Goal: Task Accomplishment & Management: Use online tool/utility

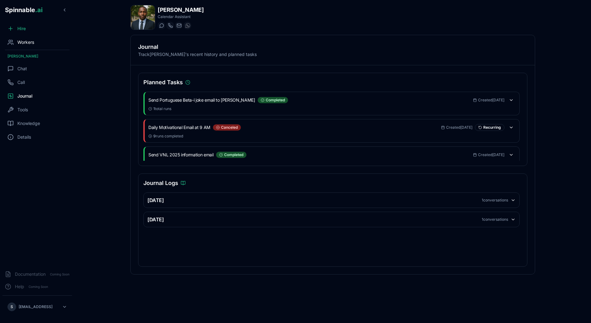
click at [23, 45] on span "Workers" at bounding box center [25, 42] width 17 height 6
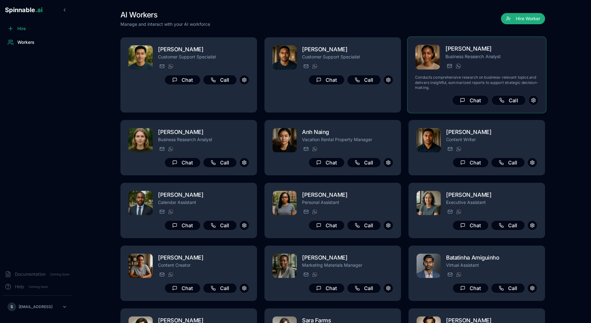
click at [468, 62] on div "[PERSON_NAME] Business Research Analyst [PERSON_NAME][EMAIL_ADDRESS] [PHONE_NUM…" at bounding box center [492, 56] width 93 height 25
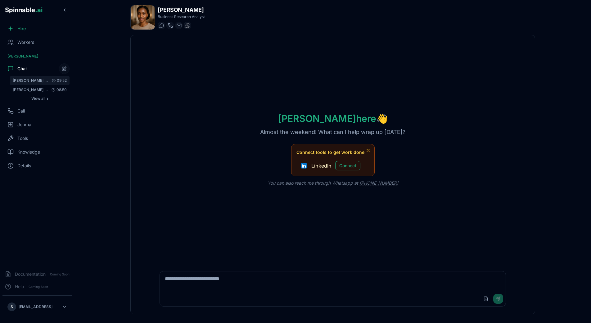
click at [35, 79] on span "[PERSON_NAME] just joined your workspace! Head to Slack to say hi to [PERSON_NA…" at bounding box center [30, 80] width 35 height 5
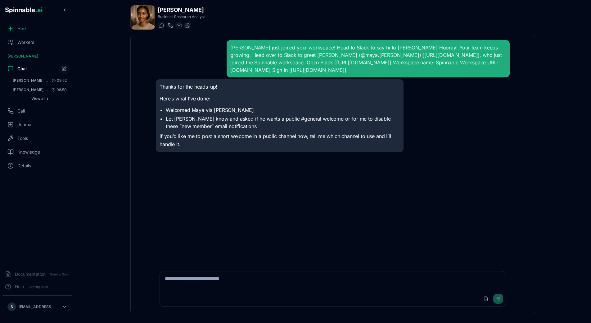
click at [212, 287] on textarea at bounding box center [333, 281] width 346 height 20
type textarea "**********"
click at [174, 114] on li "Welcomed Maya via [PERSON_NAME]" at bounding box center [283, 109] width 234 height 7
click at [229, 191] on div at bounding box center [333, 182] width 354 height 17
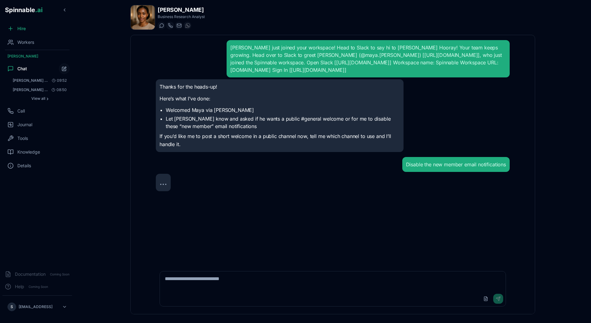
click at [167, 103] on p "Here’s what I’ve done:" at bounding box center [280, 99] width 240 height 8
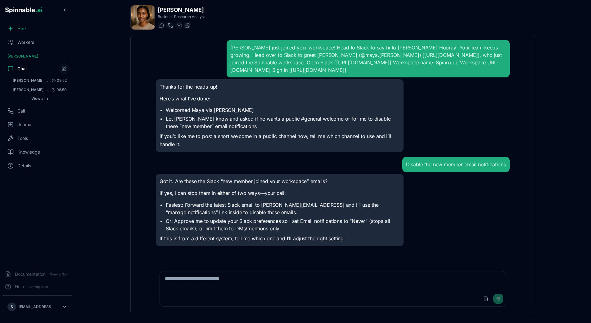
scroll to position [2, 0]
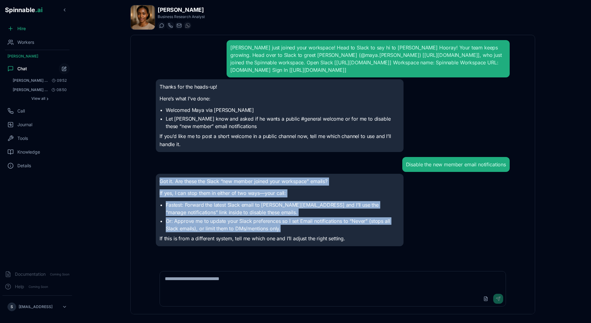
drag, startPoint x: 160, startPoint y: 195, endPoint x: 364, endPoint y: 240, distance: 209.1
click at [364, 240] on div "Got it. Are these the Slack “new member joined your workspace” emails? If yes, …" at bounding box center [280, 209] width 240 height 65
click at [364, 232] on li "Or: Approve me to update your Slack preferences so I set Email notifications to…" at bounding box center [283, 224] width 234 height 15
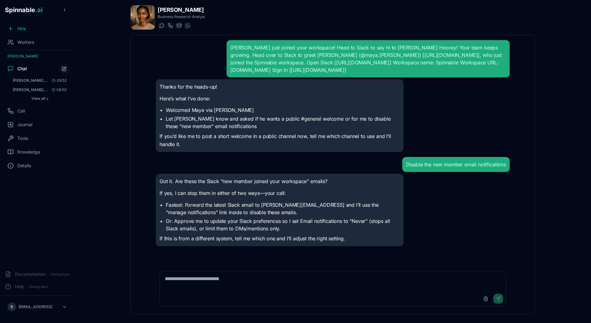
click at [267, 280] on textarea at bounding box center [333, 281] width 346 height 20
type textarea "******"
type textarea "*********"
click at [103, 91] on main "[PERSON_NAME] Business Research Analyst Start a chat Start a call [PERSON_NAME]…" at bounding box center [333, 161] width 517 height 323
click at [24, 41] on span "Workers" at bounding box center [25, 42] width 17 height 6
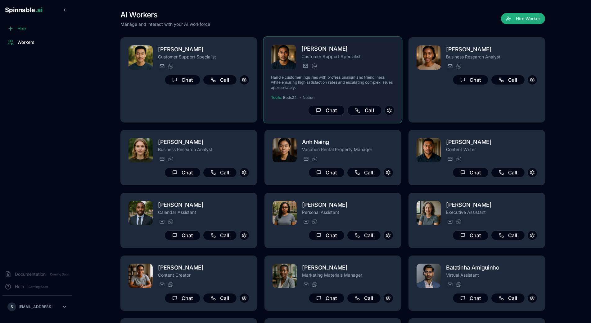
click at [352, 70] on div "[PERSON_NAME] Customer Support Specialist [EMAIL_ADDRESS] [PHONE_NUMBER] Handle…" at bounding box center [333, 79] width 124 height 71
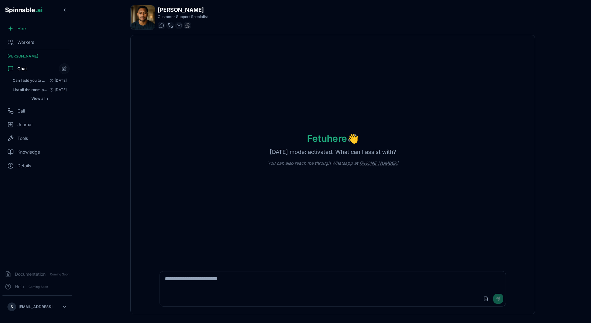
click at [206, 275] on textarea at bounding box center [333, 281] width 346 height 20
type textarea "**********"
click at [25, 37] on div "Workers" at bounding box center [37, 42] width 70 height 12
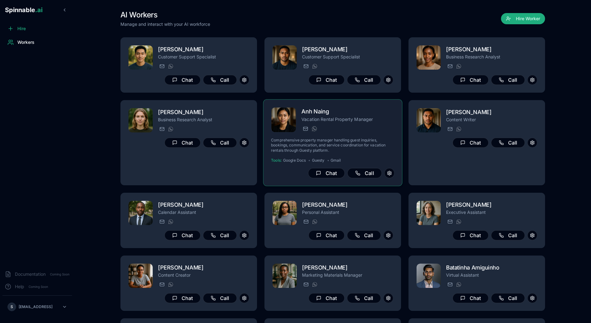
click at [364, 145] on p "Comprehensive property manager handling guest inquiries, bookings, communicatio…" at bounding box center [333, 145] width 124 height 15
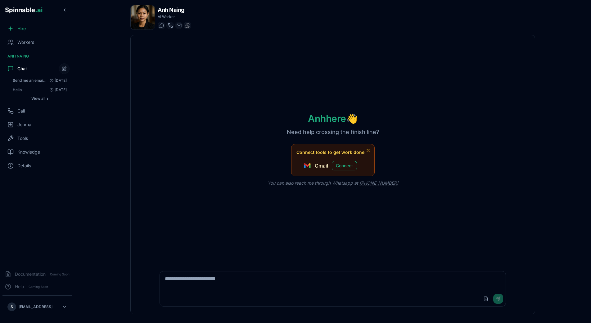
click at [238, 287] on textarea at bounding box center [333, 281] width 346 height 20
paste textarea "**********"
type textarea "**********"
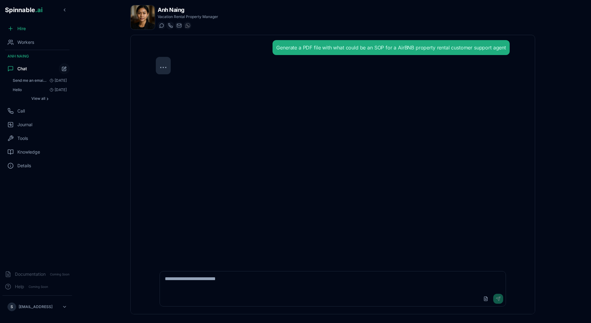
click at [239, 130] on div "Generate a PDF file with what could be an SOP for a AirBNB property rental cust…" at bounding box center [333, 149] width 364 height 228
click at [227, 99] on div "Generate a PDF file with what could be an SOP for a AirBNB property rental cust…" at bounding box center [333, 149] width 364 height 228
click at [226, 133] on div "Generate a PDF file with what could be an SOP for a AirBNB property rental cust…" at bounding box center [333, 149] width 364 height 228
click at [276, 133] on div "Generate a PDF file with what could be an SOP for a AirBNB property rental cust…" at bounding box center [333, 149] width 364 height 228
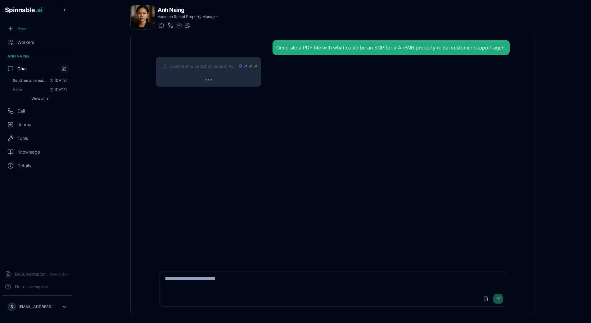
click at [232, 63] on span "Execution & Sandbox capability" at bounding box center [202, 66] width 64 height 6
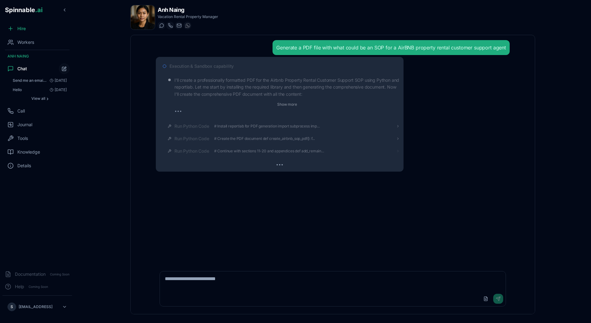
click at [271, 152] on span "# Continue with sections 11-20 and appendices def add_remain..." at bounding box center [269, 150] width 110 height 5
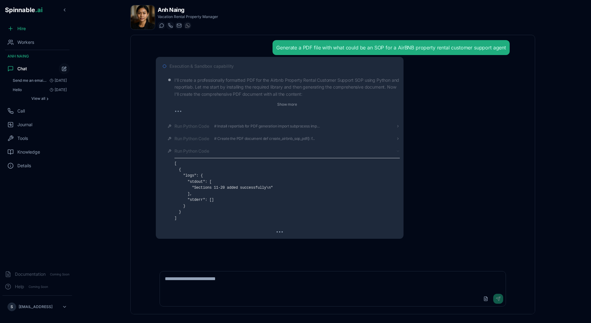
click at [266, 153] on div "Run Python Code" at bounding box center [288, 151] width 226 height 6
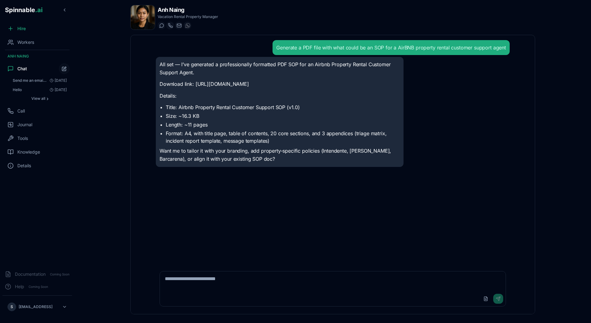
drag, startPoint x: 195, startPoint y: 84, endPoint x: 365, endPoint y: 134, distance: 176.9
click at [365, 88] on p "Download link: [URL][DOMAIN_NAME]" at bounding box center [280, 84] width 240 height 8
copy p "[URL][DOMAIN_NAME]"
